Goal: Task Accomplishment & Management: Use online tool/utility

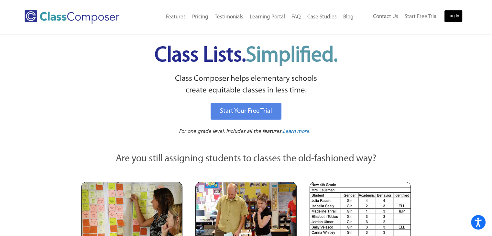
click at [457, 13] on link "Log In" at bounding box center [453, 16] width 18 height 13
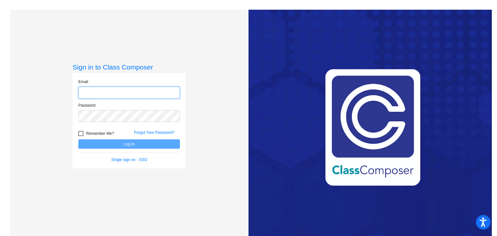
type input "hgarcia@sd27j.net"
click at [144, 142] on button "Log In" at bounding box center [129, 143] width 102 height 9
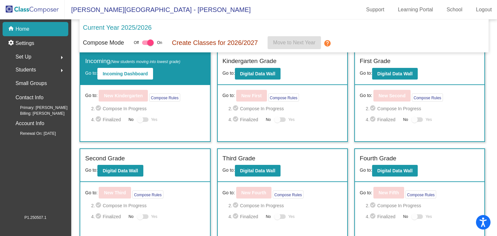
scroll to position [3, 0]
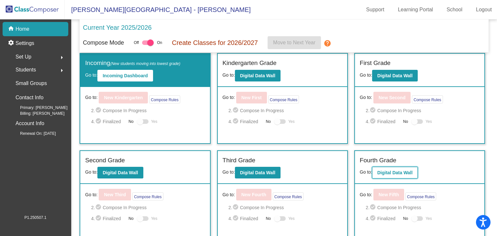
click at [399, 171] on b "Digital Data Wall" at bounding box center [394, 172] width 35 height 5
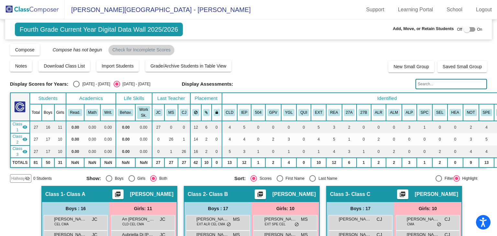
click at [33, 9] on img at bounding box center [32, 9] width 65 height 19
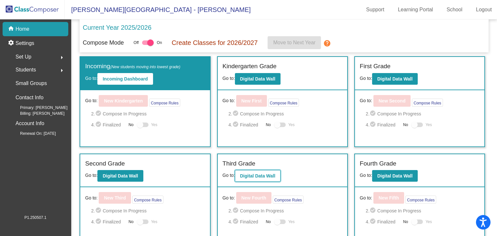
click at [263, 172] on button "Digital Data Wall" at bounding box center [258, 176] width 46 height 12
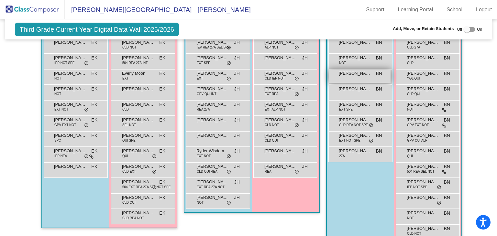
scroll to position [252, 0]
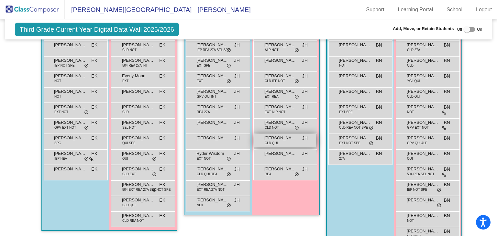
click at [295, 140] on div "Ngoc Minh Han Huynh CLD QUI JH lock do_not_disturb_alt" at bounding box center [285, 140] width 62 height 13
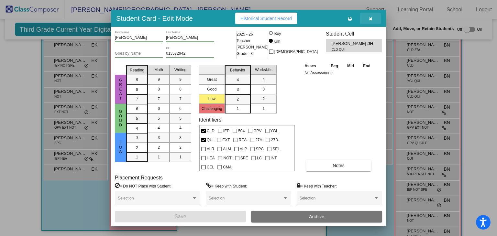
click at [370, 17] on icon "button" at bounding box center [371, 18] width 4 height 5
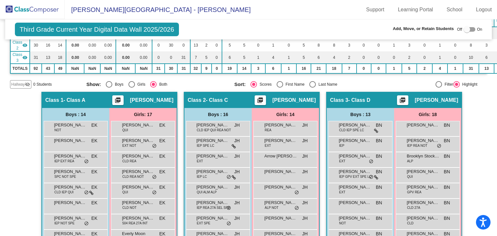
scroll to position [83, 0]
